Goal: Task Accomplishment & Management: Manage account settings

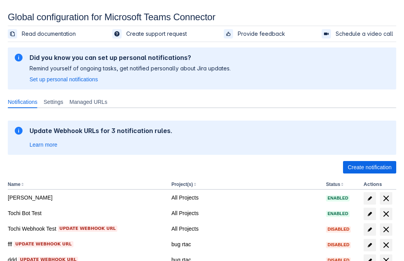
click at [369, 167] on span "Create notification" at bounding box center [369, 167] width 44 height 12
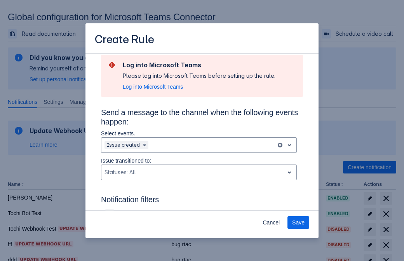
type input "RuleName-734514New Rule (44)"
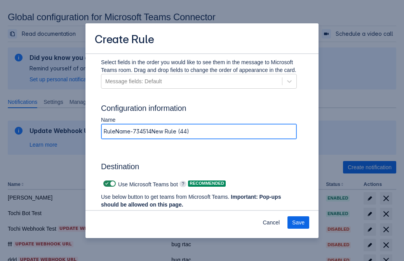
click at [144, 213] on span "Authenticate in Microsoft Teams" at bounding box center [144, 219] width 77 height 12
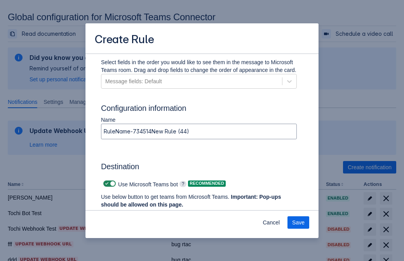
scroll to position [0, 0]
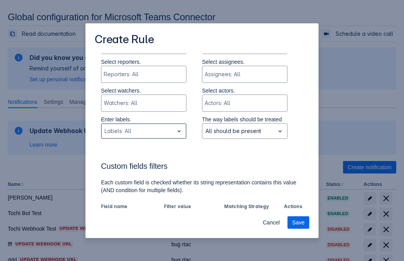
click at [143, 132] on div "Scrollable content" at bounding box center [137, 130] width 66 height 9
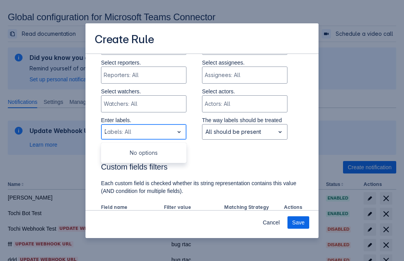
type input "734514_label"
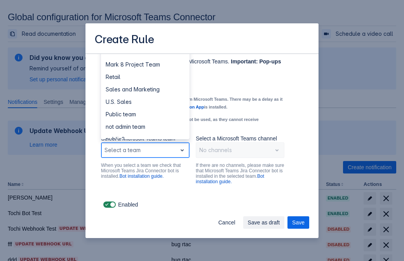
click at [145, 77] on div "Retail" at bounding box center [145, 77] width 89 height 12
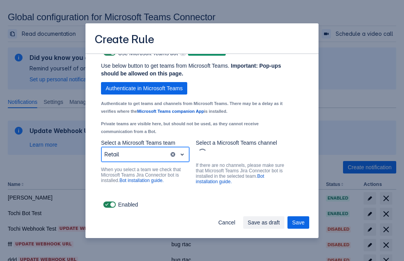
scroll to position [591, 0]
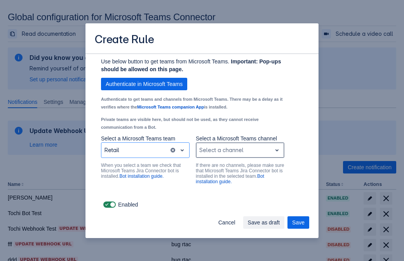
click at [240, 150] on div "Scrollable content" at bounding box center [233, 149] width 69 height 9
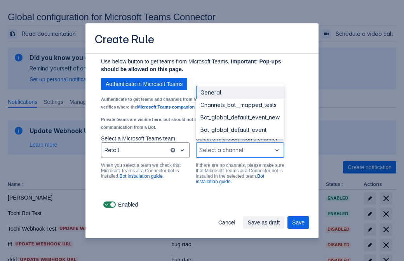
click at [240, 130] on div "Bot_global_default_event" at bounding box center [240, 129] width 89 height 12
click at [280, 222] on span "Save as draft" at bounding box center [264, 222] width 32 height 12
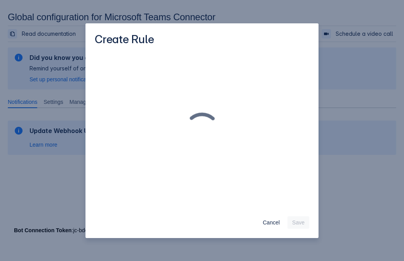
scroll to position [0, 0]
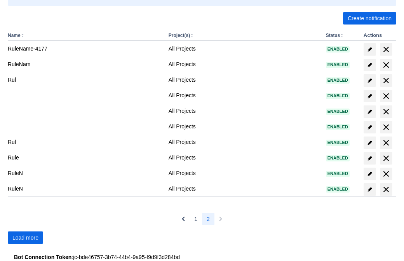
click at [25, 237] on span "Load more" at bounding box center [25, 237] width 26 height 12
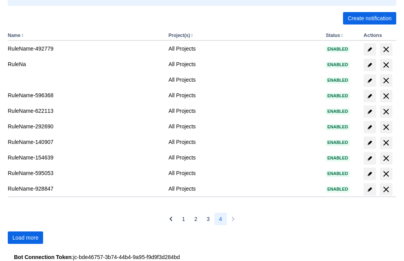
click at [25, 237] on span "Load more" at bounding box center [25, 237] width 26 height 12
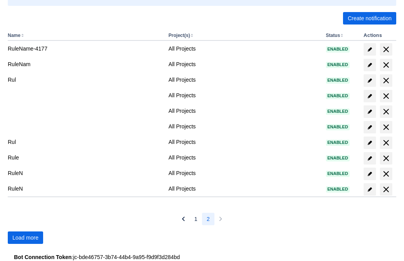
click at [25, 237] on span "Load more" at bounding box center [25, 237] width 26 height 12
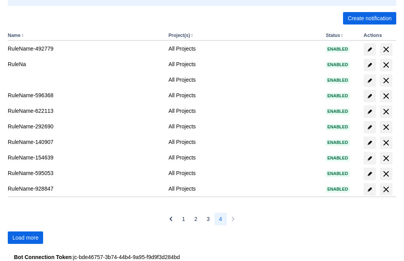
click at [25, 237] on span "Load more" at bounding box center [25, 237] width 26 height 12
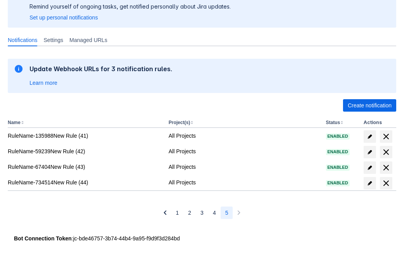
click at [386, 183] on span "delete" at bounding box center [385, 182] width 9 height 9
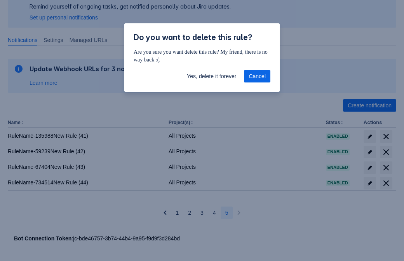
click at [211, 76] on span "Yes, delete it forever" at bounding box center [211, 76] width 49 height 12
